Goal: Task Accomplishment & Management: Use online tool/utility

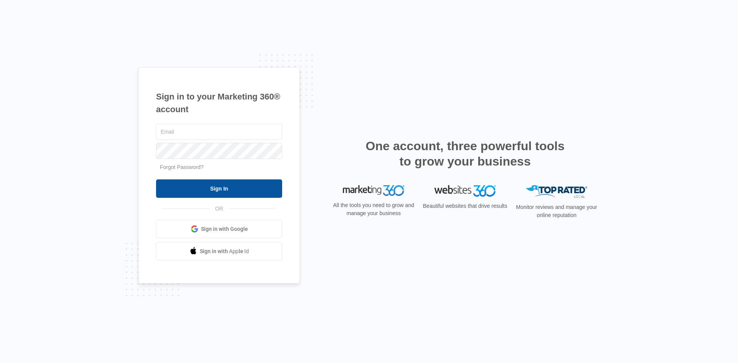
type input "Rob@franklinlighting.com"
click at [264, 193] on input "Sign In" at bounding box center [219, 189] width 126 height 18
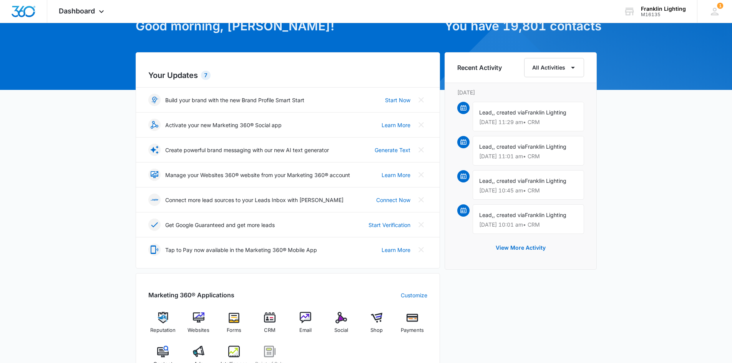
scroll to position [154, 0]
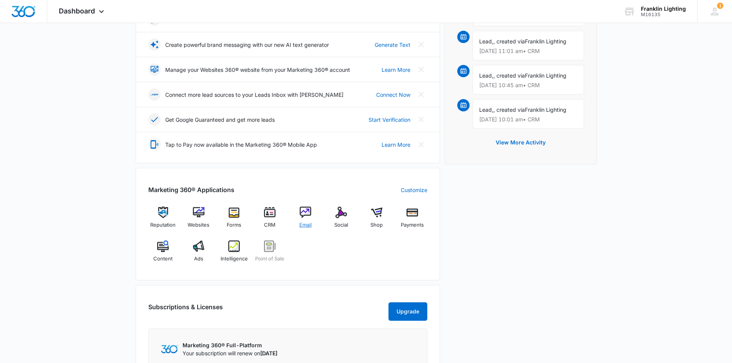
click at [313, 222] on div "Email" at bounding box center [306, 221] width 30 height 28
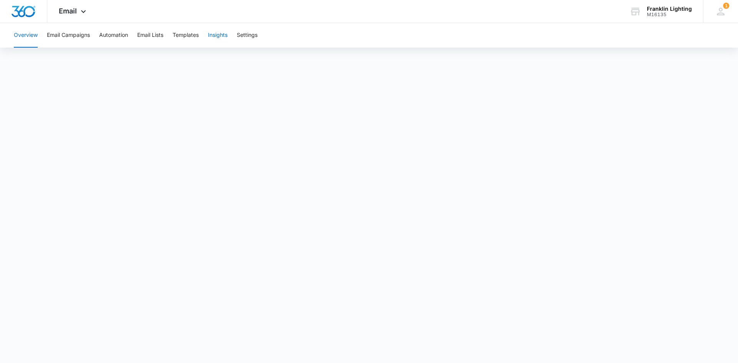
click at [223, 41] on button "Insights" at bounding box center [218, 35] width 20 height 25
click at [196, 40] on button "Templates" at bounding box center [186, 35] width 26 height 25
